Goal: Transaction & Acquisition: Purchase product/service

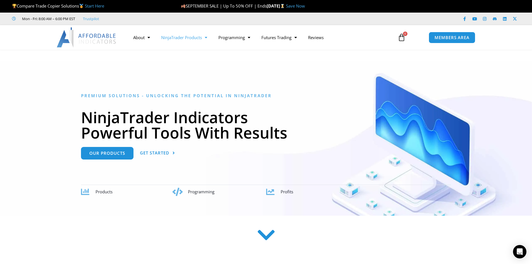
click at [187, 37] on link "NinjaTrader Products" at bounding box center [184, 37] width 57 height 13
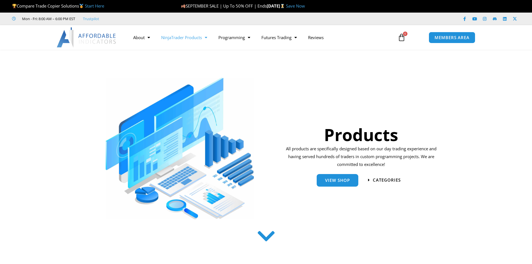
click at [193, 36] on link "NinjaTrader Products" at bounding box center [184, 37] width 57 height 13
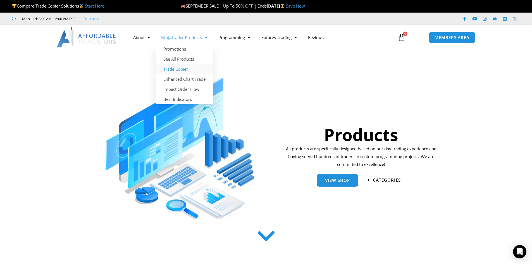
click at [181, 71] on link "Trade Copier" at bounding box center [184, 69] width 57 height 10
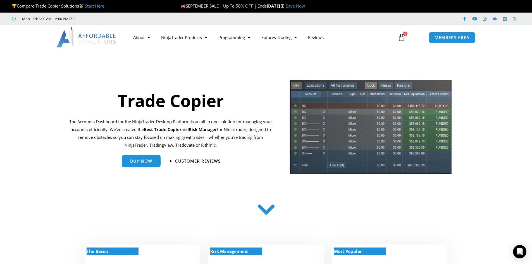
click at [142, 153] on div "Buy Now" at bounding box center [132, 161] width 63 height 18
click at [140, 159] on span "Buy Now" at bounding box center [141, 159] width 22 height 4
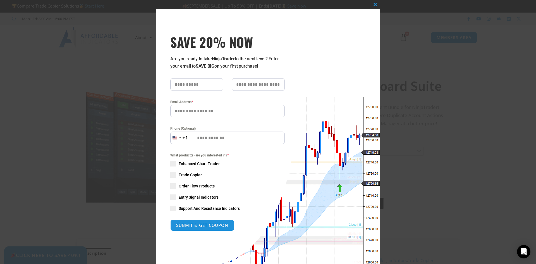
click at [364, 5] on div "Close this module SAVE 20% NOW Are you ready to take NinjaTrader to the next le…" at bounding box center [267, 144] width 223 height 289
click at [372, 5] on span "SAVE 20% NOW popup" at bounding box center [375, 4] width 9 height 3
